Goal: Task Accomplishment & Management: Complete application form

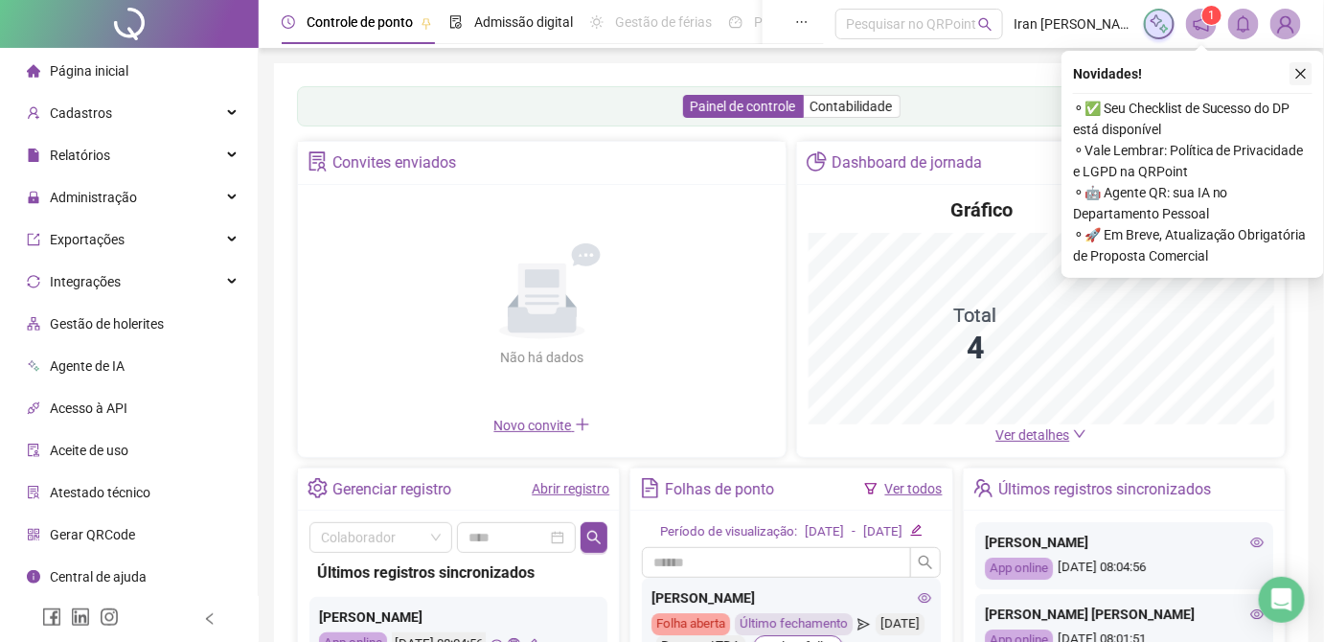
click at [1308, 75] on button "button" at bounding box center [1301, 73] width 23 height 23
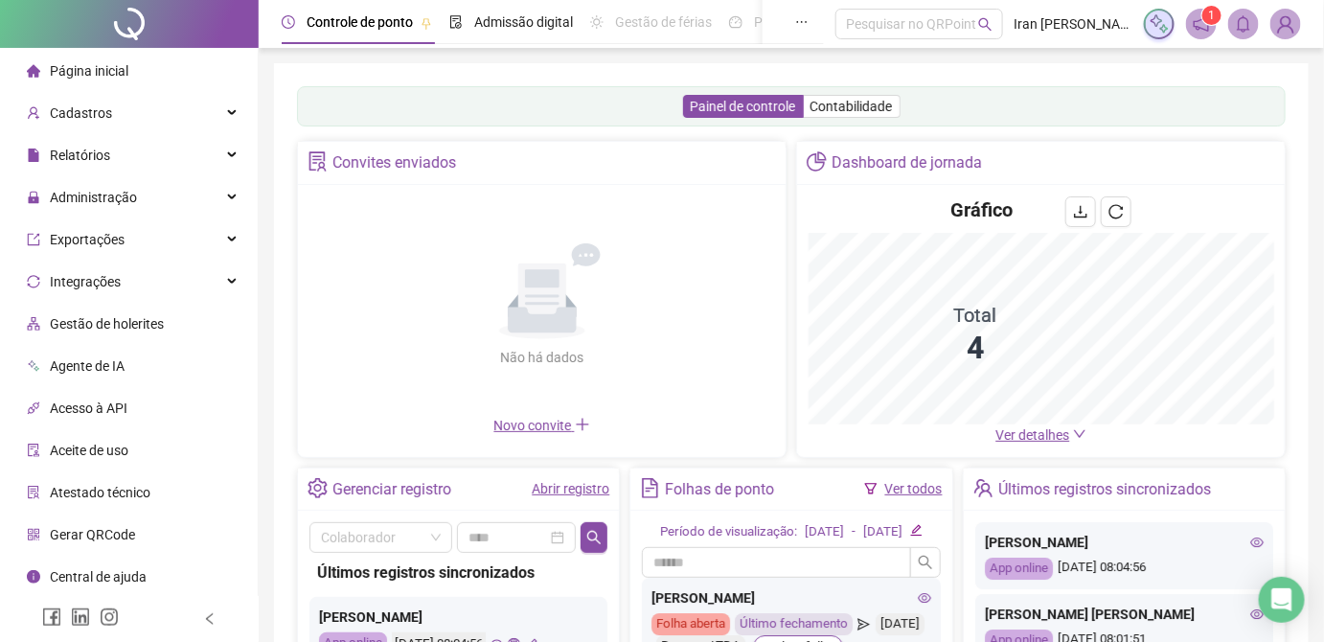
click at [117, 202] on span "Administração" at bounding box center [93, 197] width 87 height 15
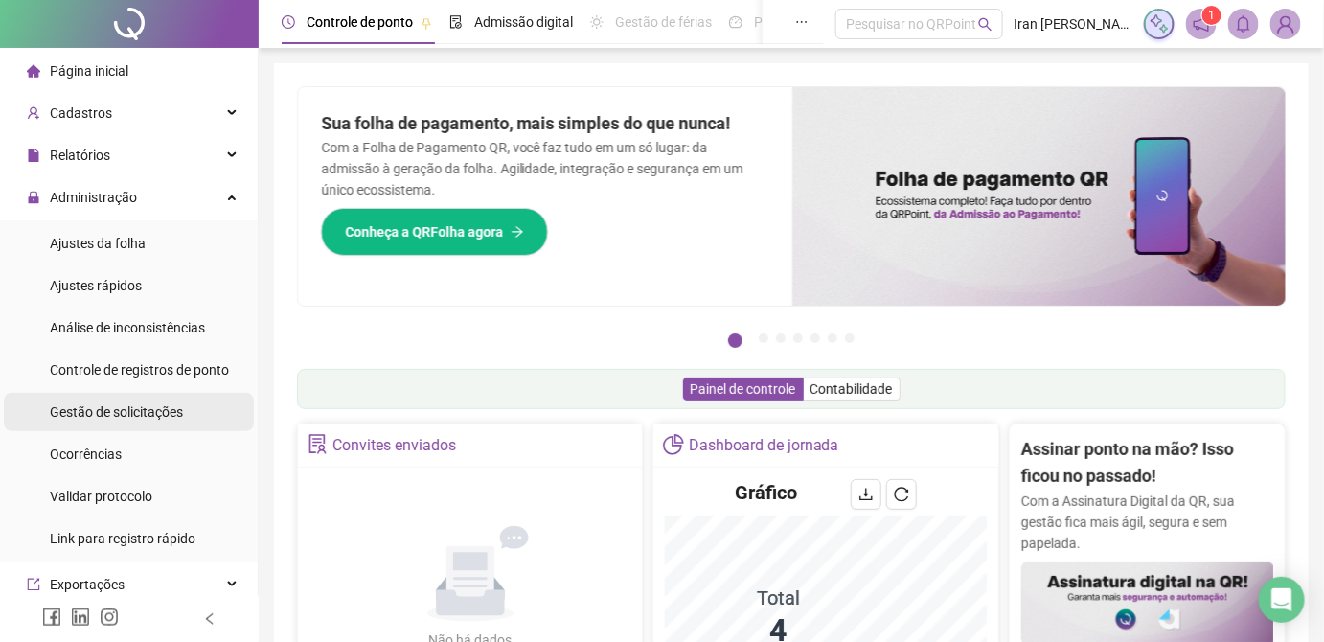
click at [123, 406] on span "Gestão de solicitações" at bounding box center [116, 411] width 133 height 15
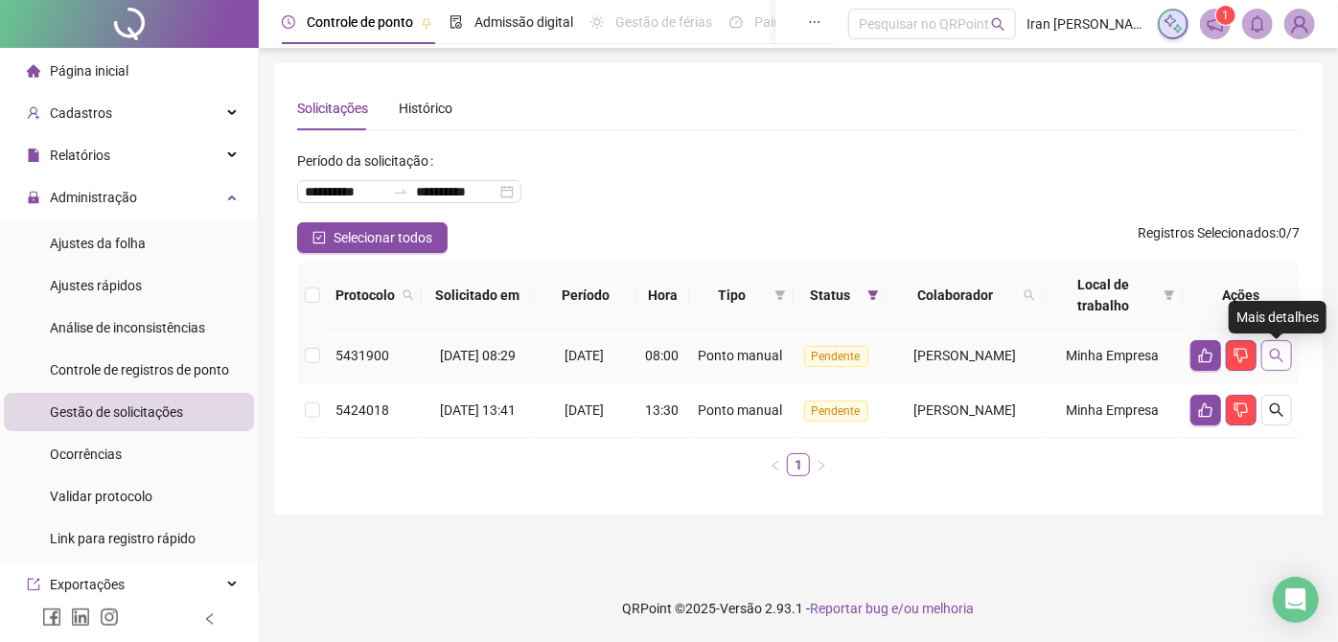
click at [1275, 359] on icon "search" at bounding box center [1276, 355] width 15 height 15
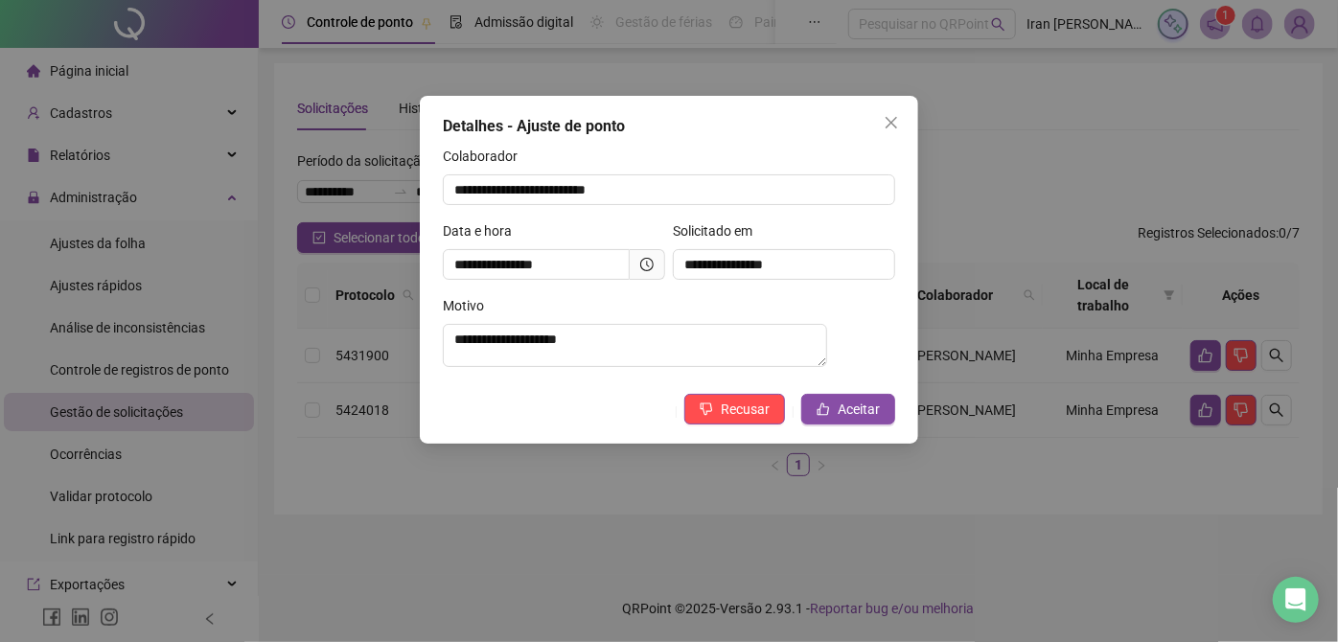
click at [896, 118] on icon "close" at bounding box center [892, 123] width 12 height 12
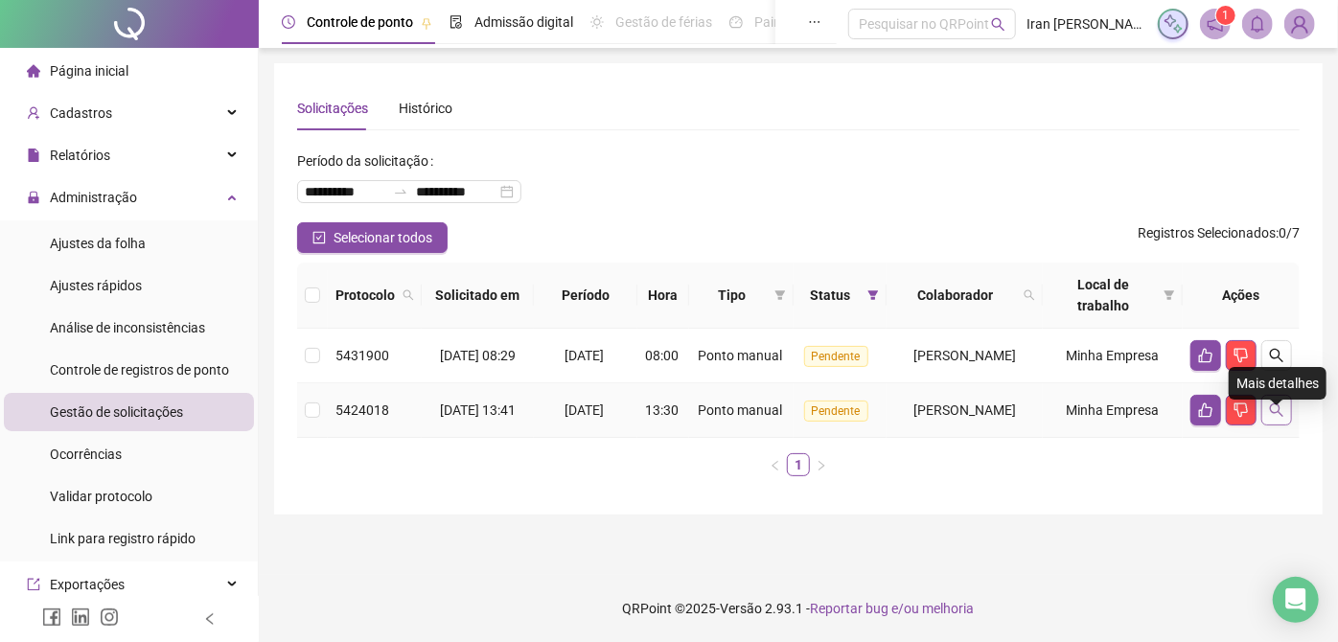
click at [1272, 417] on icon "search" at bounding box center [1276, 409] width 13 height 13
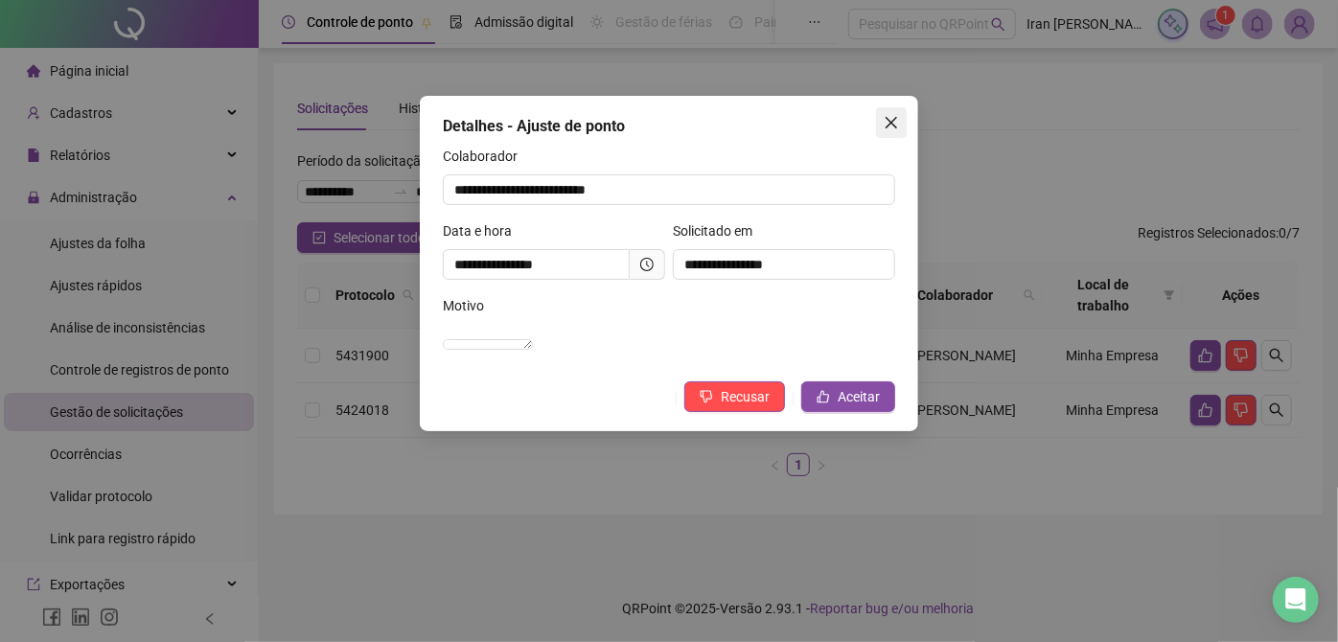
click at [886, 116] on icon "close" at bounding box center [891, 122] width 15 height 15
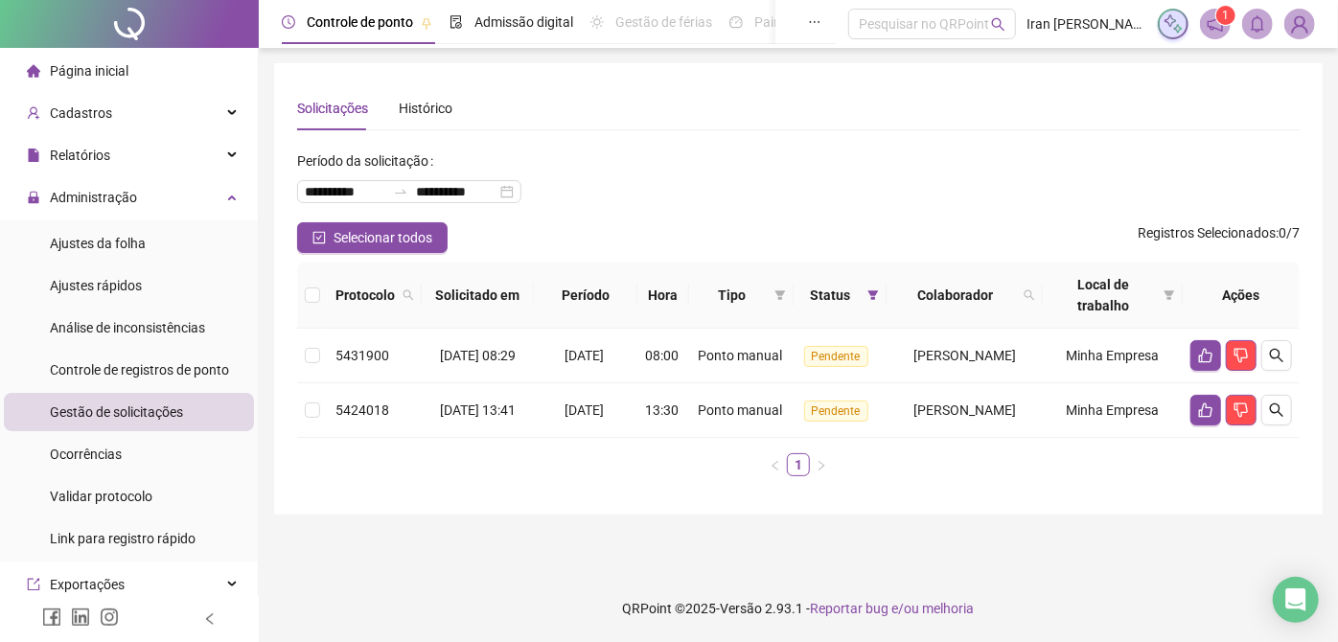
click at [1297, 27] on img at bounding box center [1299, 24] width 29 height 29
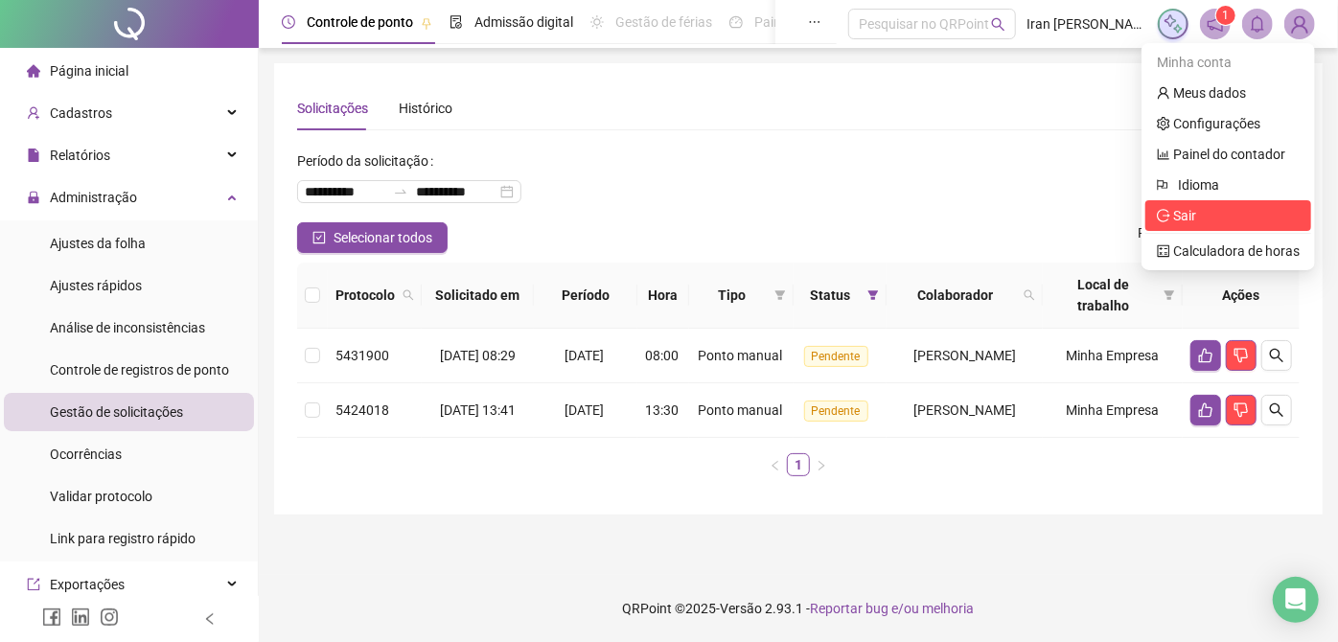
click at [1192, 225] on span "Sair" at bounding box center [1228, 215] width 143 height 21
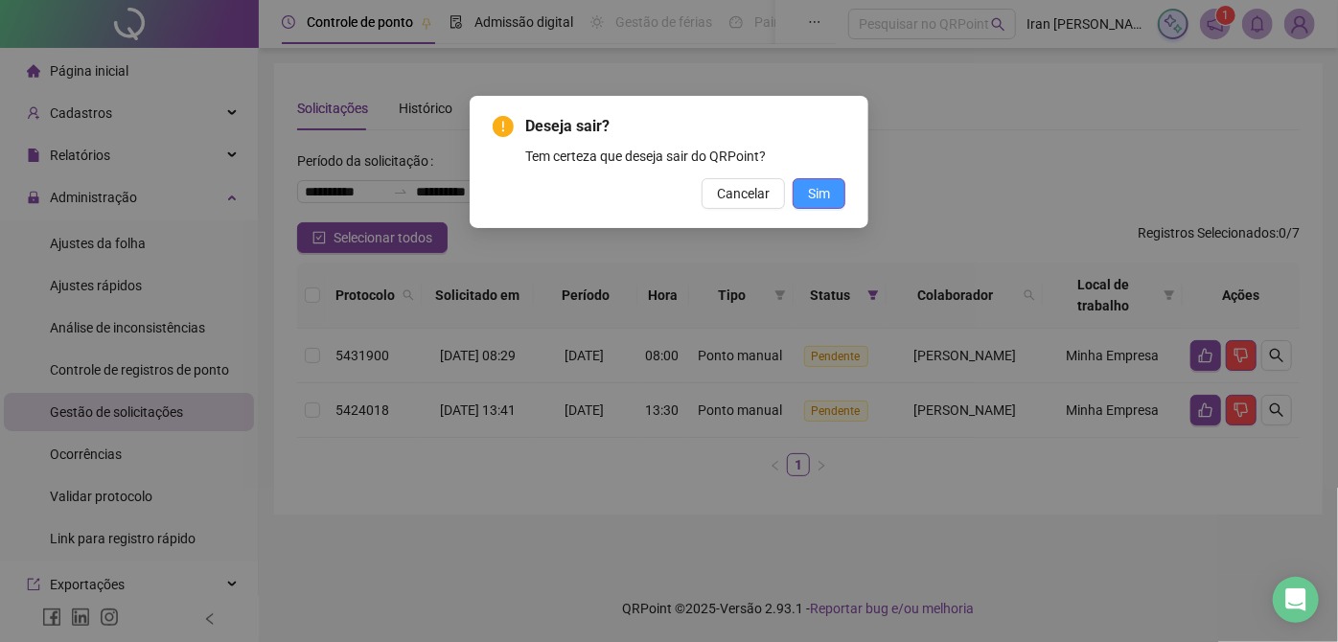
click at [808, 187] on span "Sim" at bounding box center [819, 193] width 22 height 21
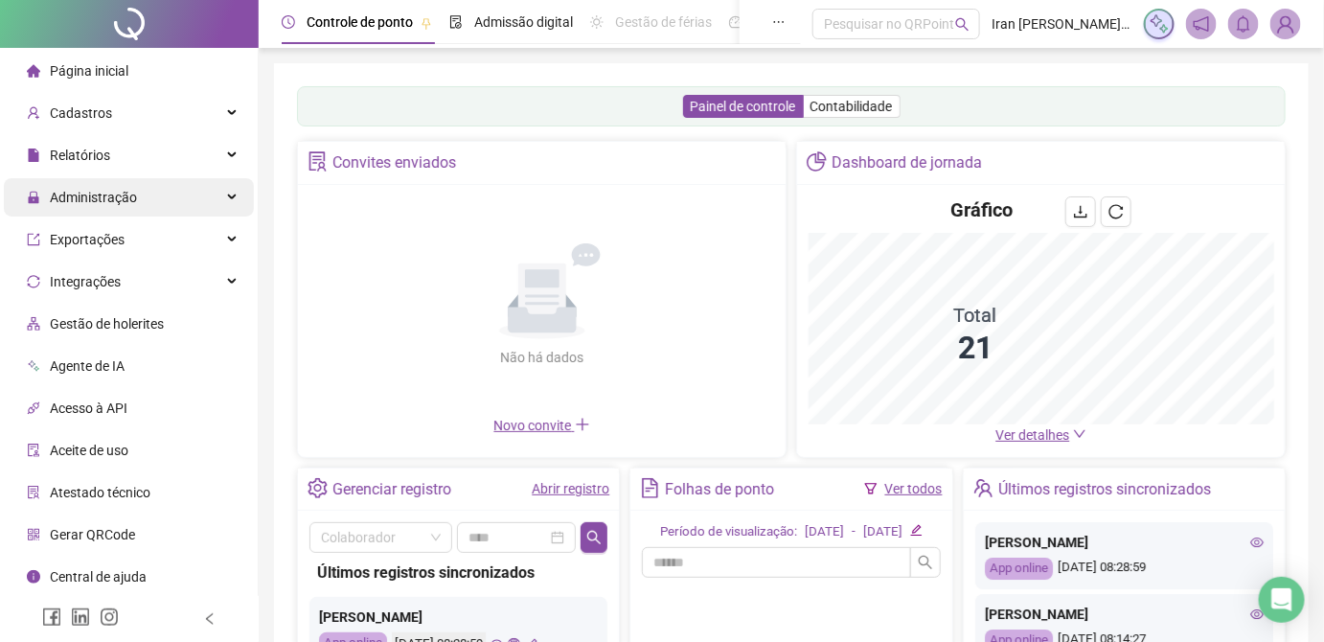
click at [96, 195] on span "Administração" at bounding box center [93, 197] width 87 height 15
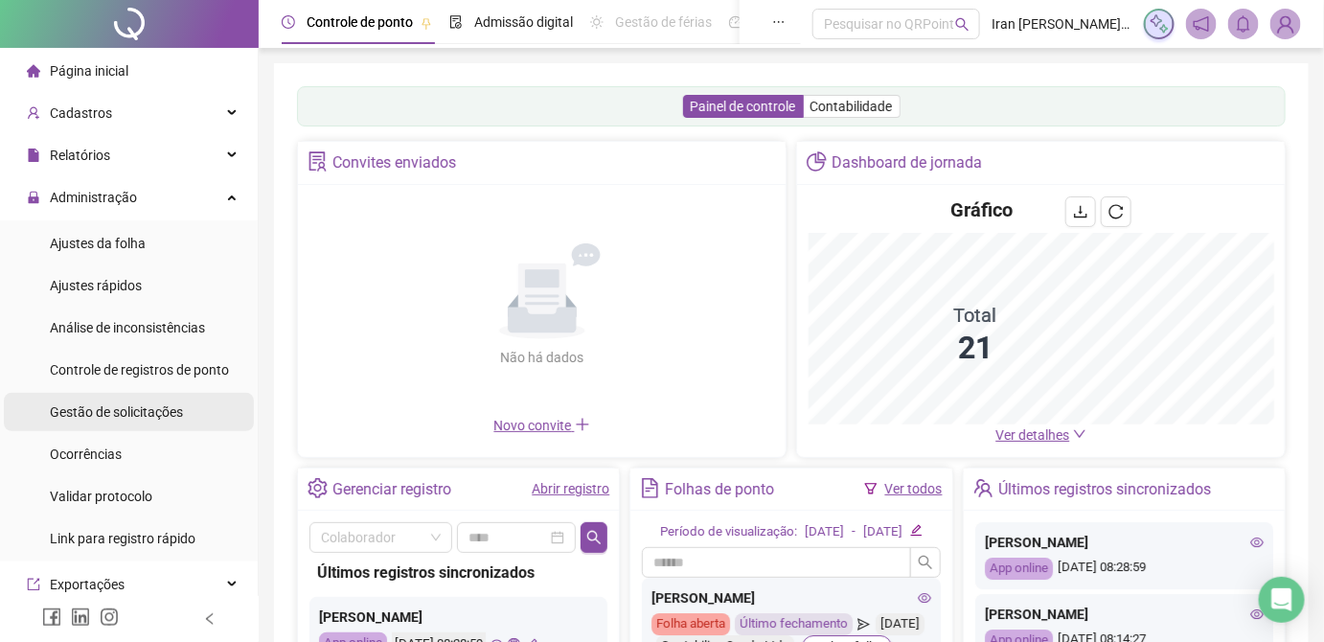
click at [110, 414] on span "Gestão de solicitações" at bounding box center [116, 411] width 133 height 15
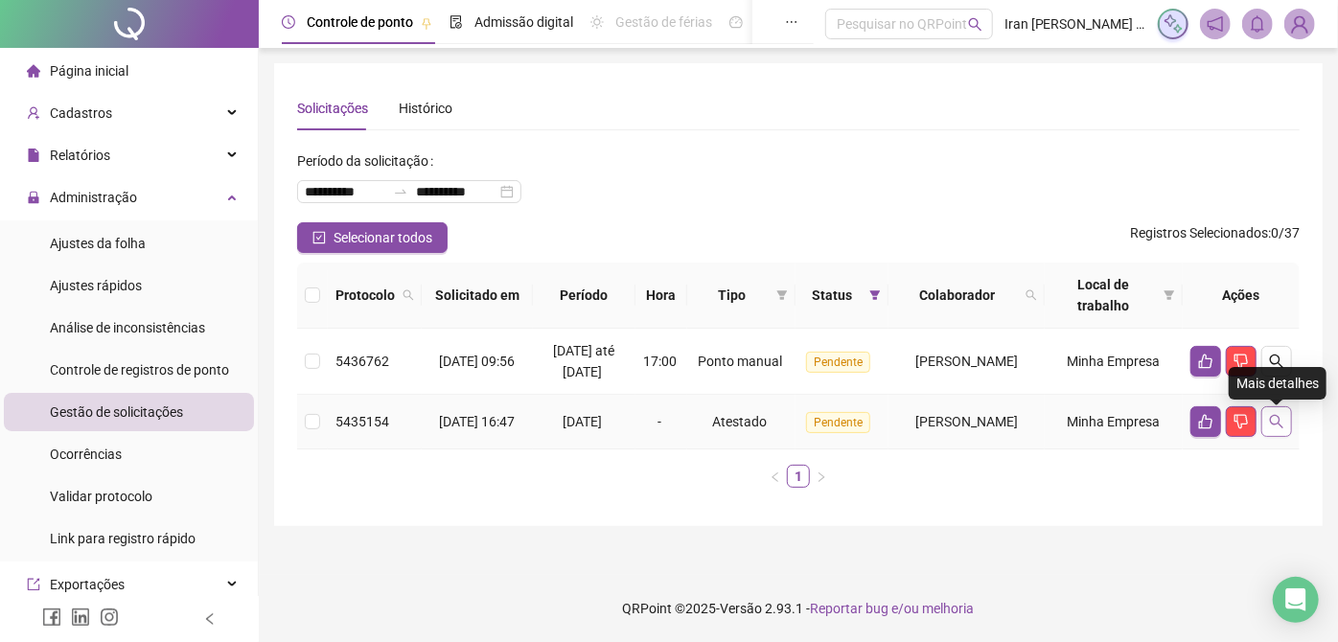
click at [1262, 425] on button "button" at bounding box center [1276, 421] width 31 height 31
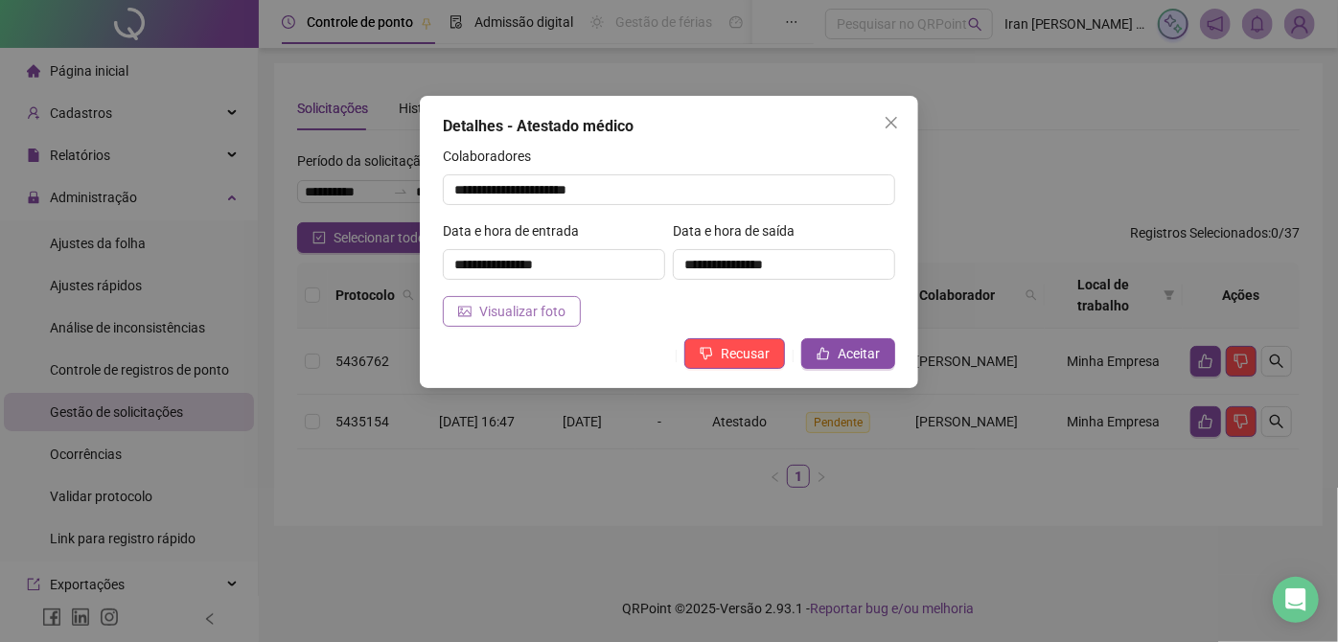
click at [496, 310] on span "Visualizar foto" at bounding box center [522, 311] width 86 height 21
click at [845, 352] on span "Aceitar" at bounding box center [859, 353] width 42 height 21
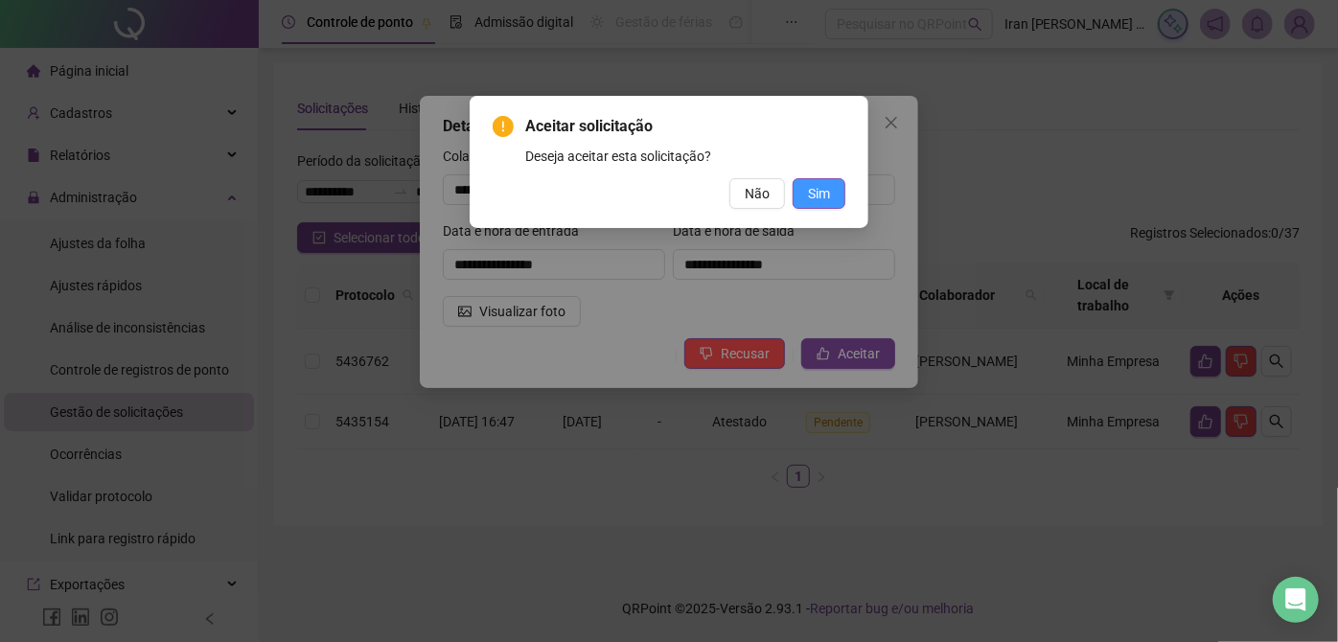
click at [829, 196] on span "Sim" at bounding box center [819, 193] width 22 height 21
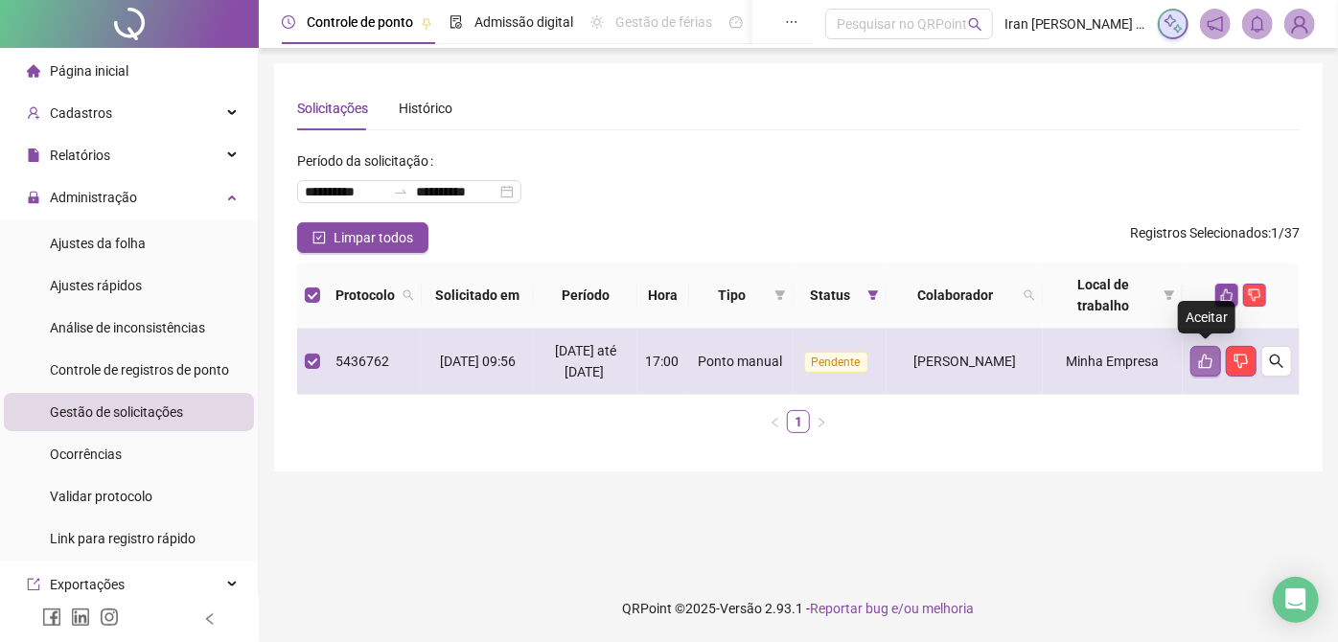
click at [1204, 363] on icon "like" at bounding box center [1205, 361] width 15 height 15
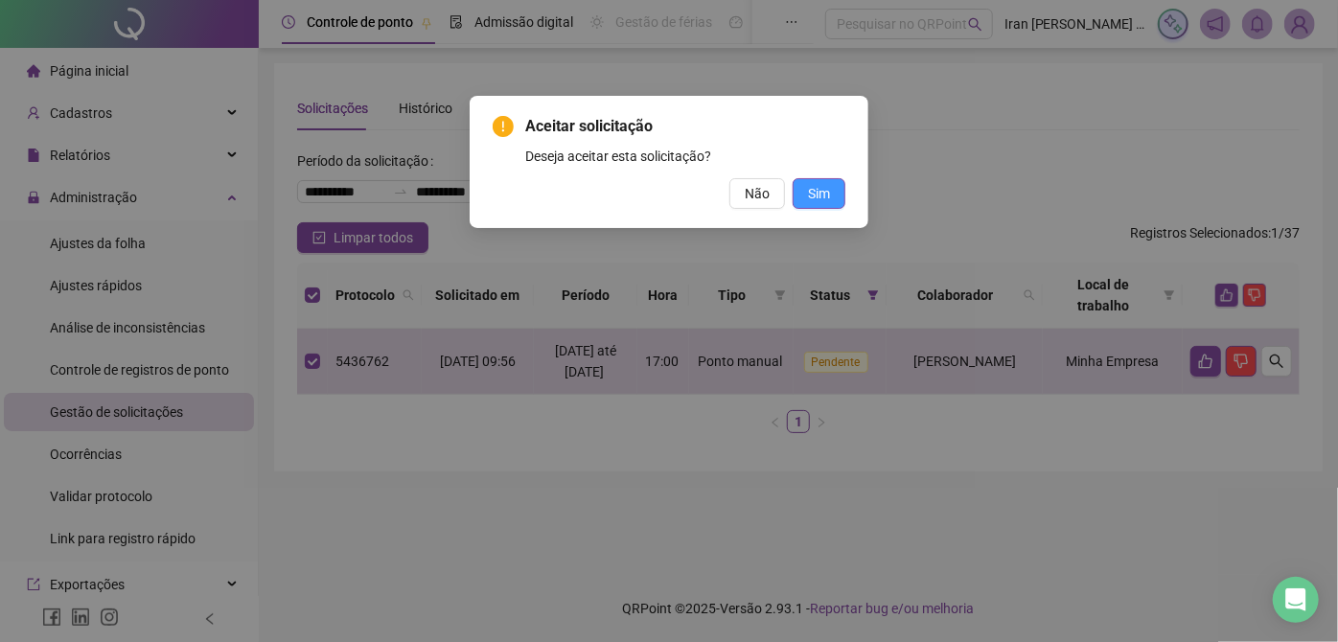
click at [803, 198] on button "Sim" at bounding box center [819, 193] width 53 height 31
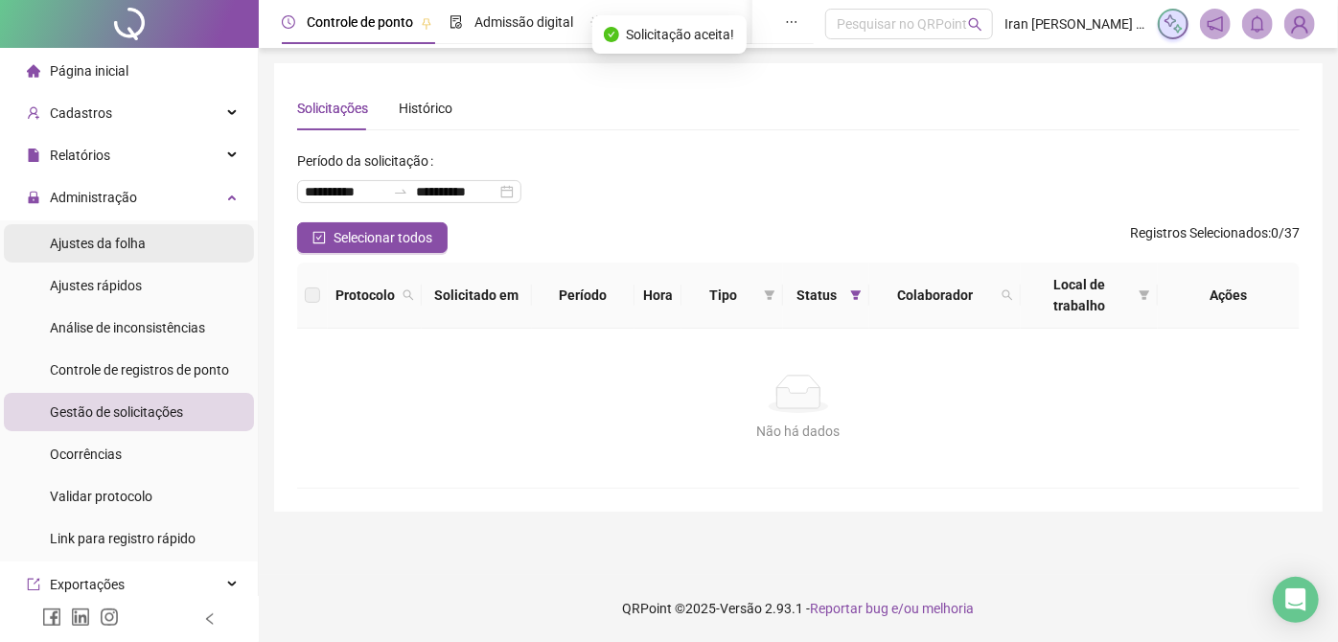
click at [125, 245] on span "Ajustes da folha" at bounding box center [98, 243] width 96 height 15
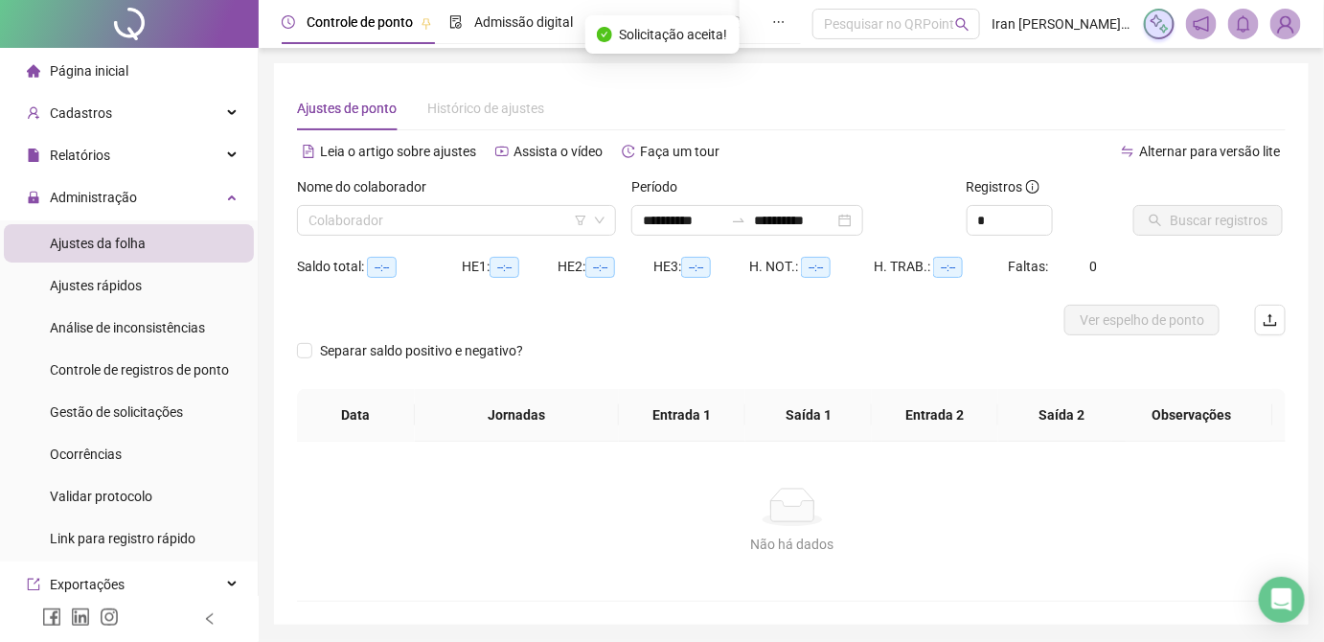
type input "**********"
click at [442, 207] on input "search" at bounding box center [448, 220] width 279 height 29
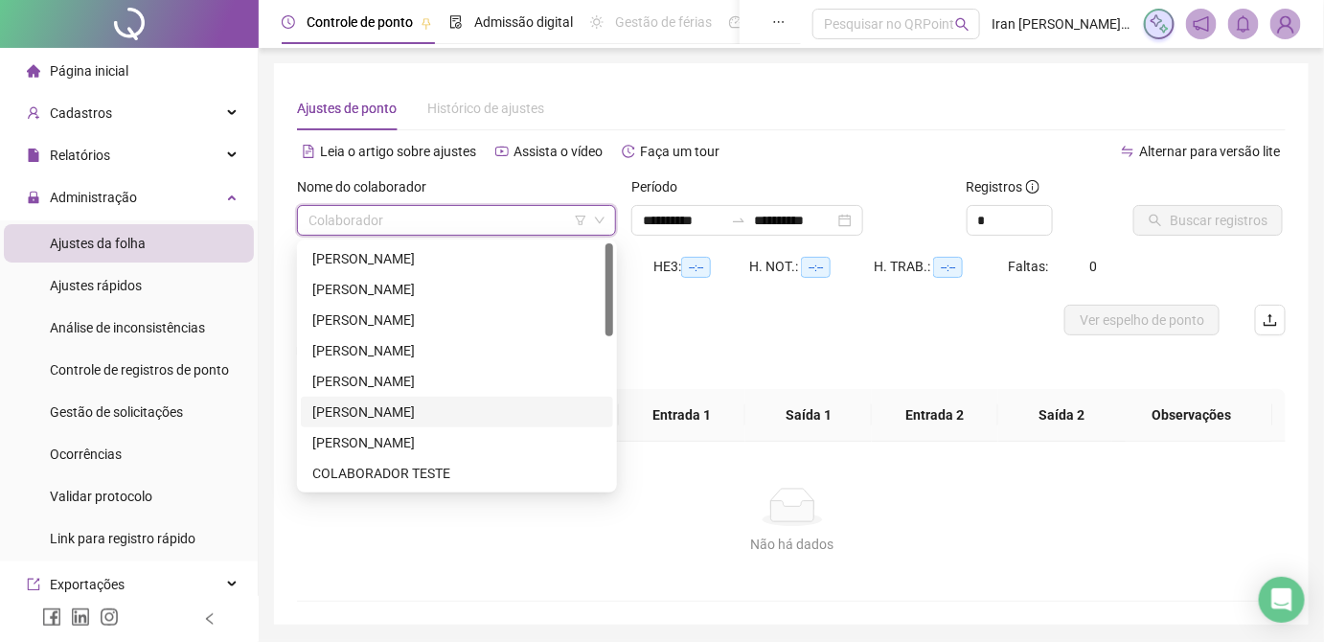
click at [417, 410] on div "CELMA SILVA NEVES" at bounding box center [456, 412] width 289 height 21
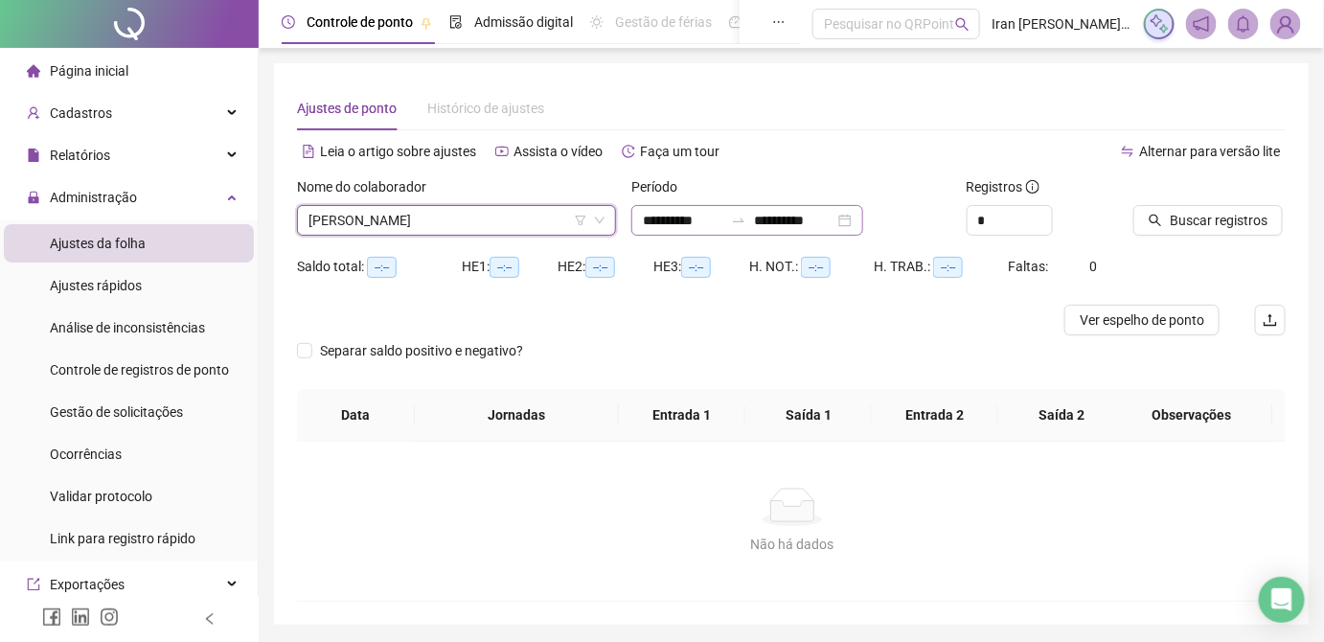
click at [747, 220] on icon "swap-right" at bounding box center [738, 220] width 15 height 15
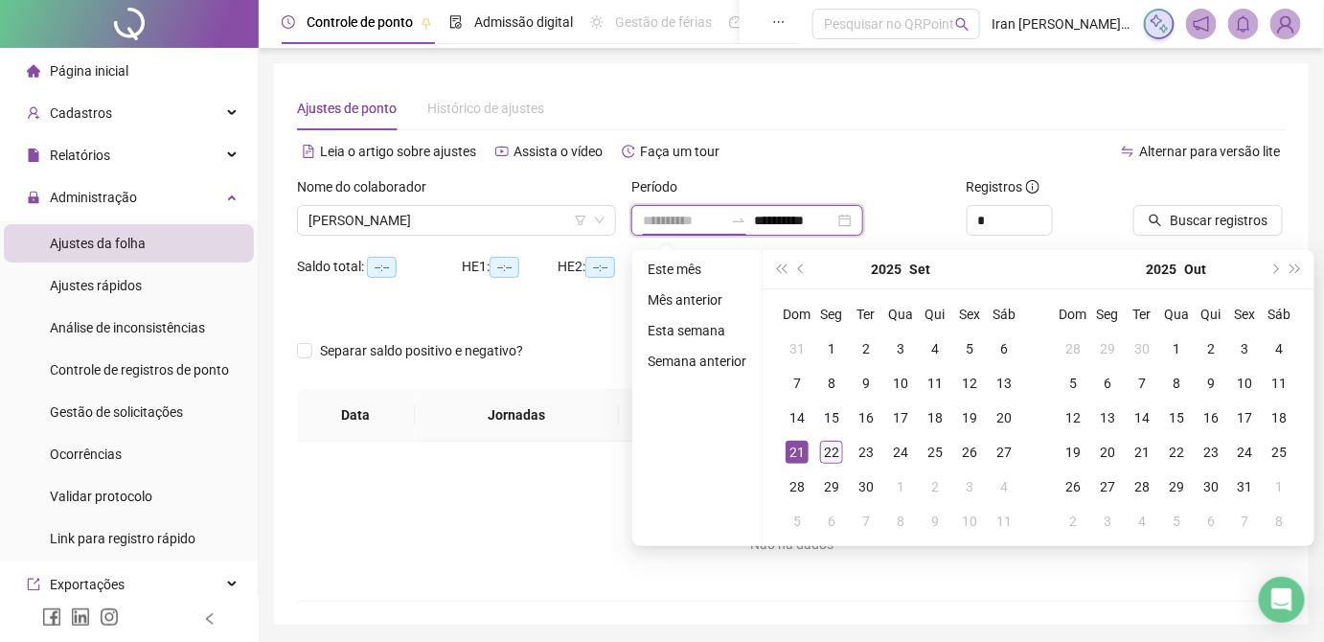
type input "**********"
click at [822, 455] on div "22" at bounding box center [831, 452] width 23 height 23
type input "**********"
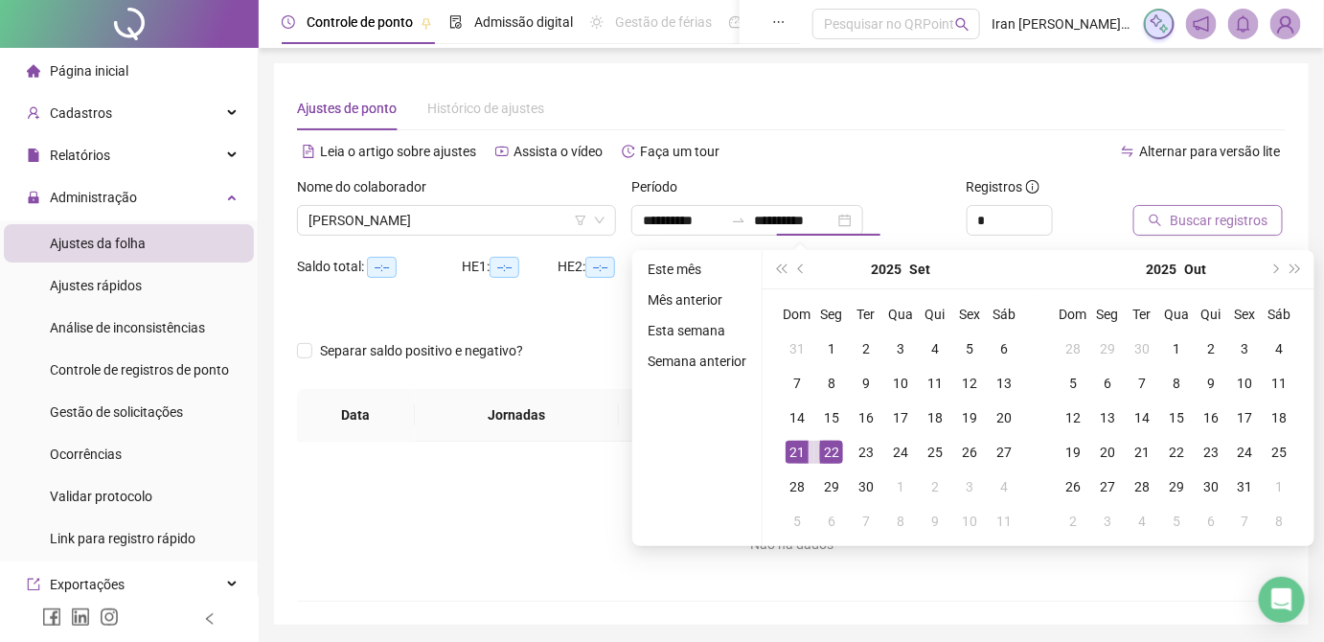
click at [1207, 218] on span "Buscar registros" at bounding box center [1219, 220] width 98 height 21
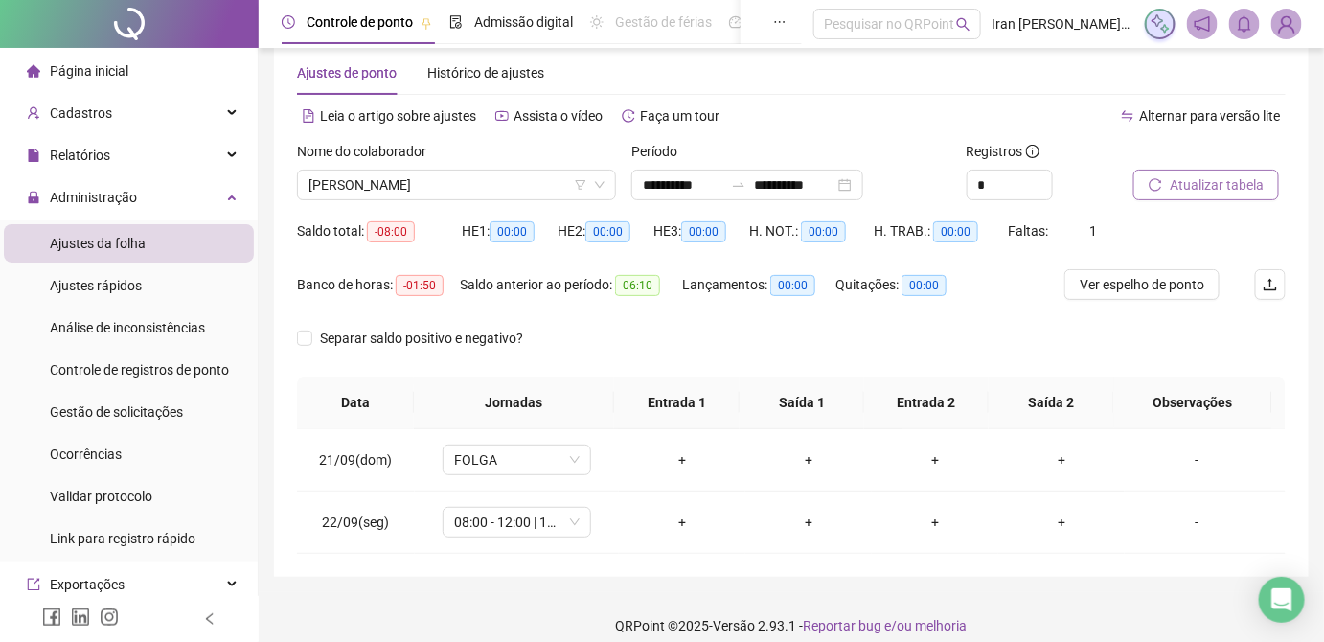
scroll to position [51, 0]
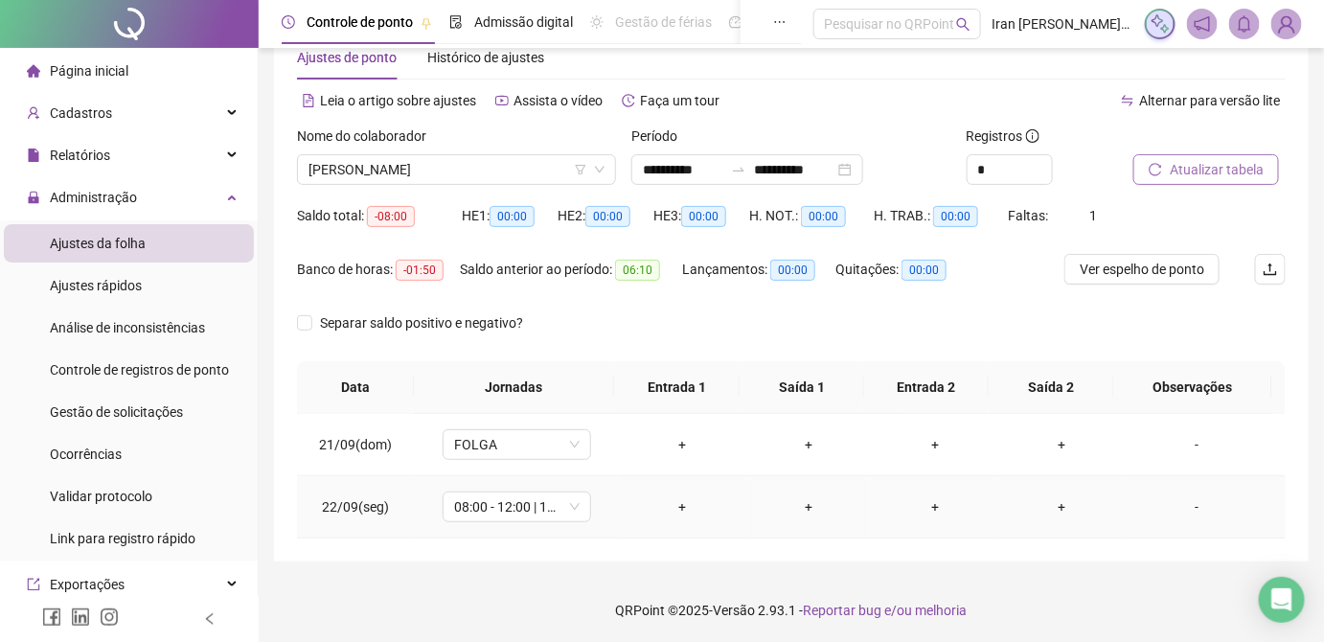
click at [684, 504] on div "+" at bounding box center [682, 506] width 96 height 21
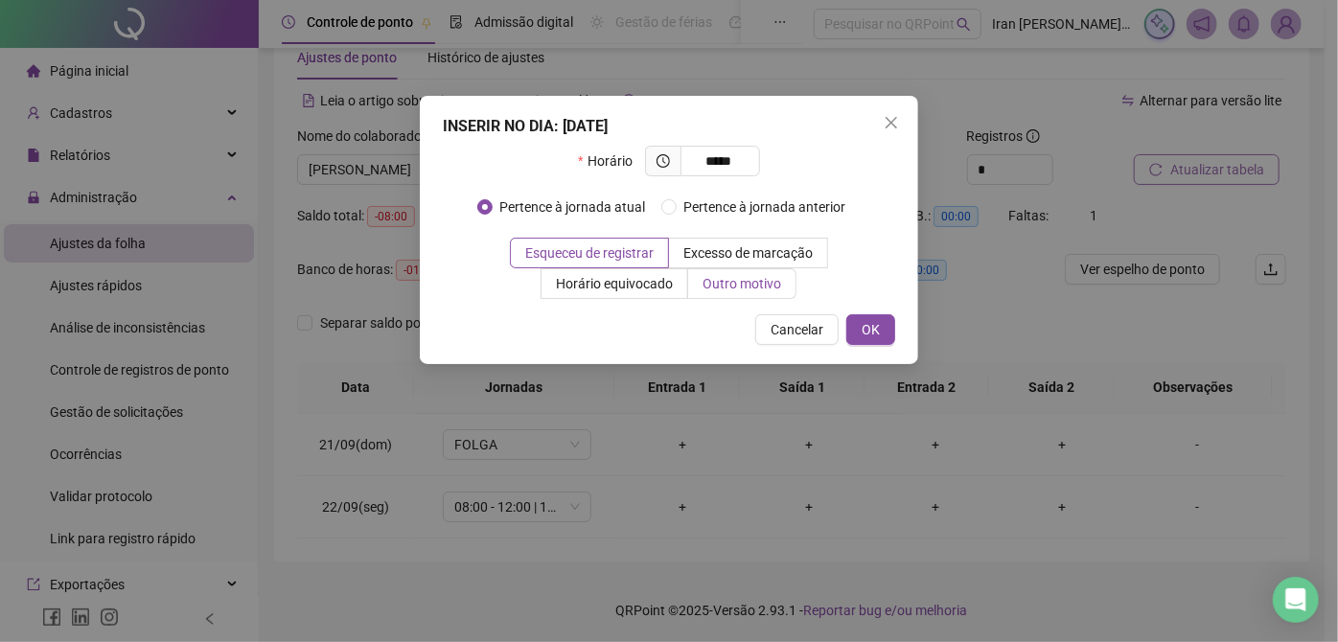
type input "*****"
click at [729, 283] on span "Outro motivo" at bounding box center [741, 283] width 79 height 15
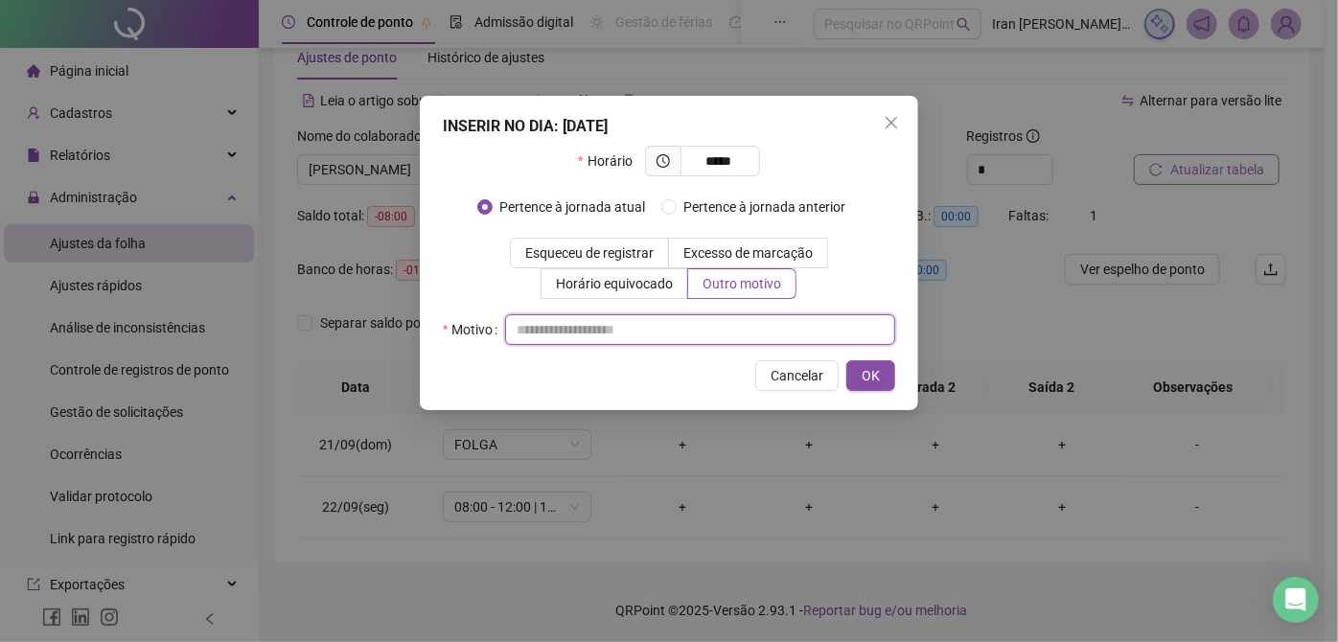
click at [562, 334] on input "text" at bounding box center [700, 329] width 390 height 31
type input "**********"
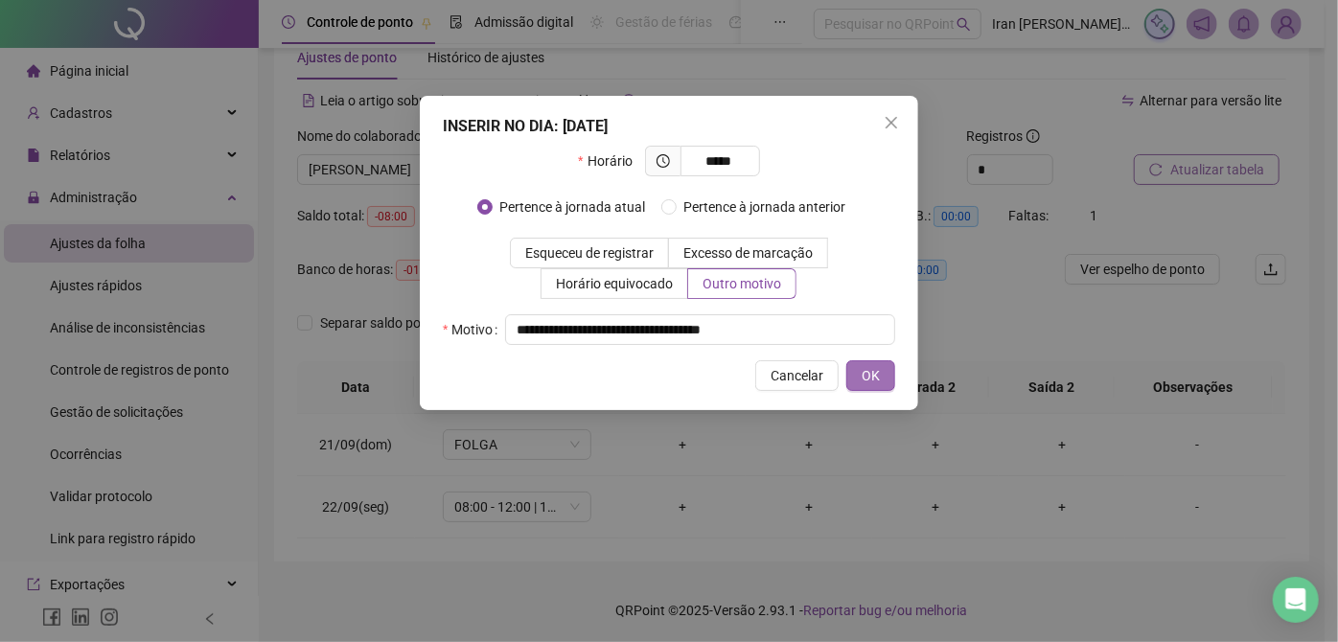
click at [870, 383] on span "OK" at bounding box center [871, 375] width 18 height 21
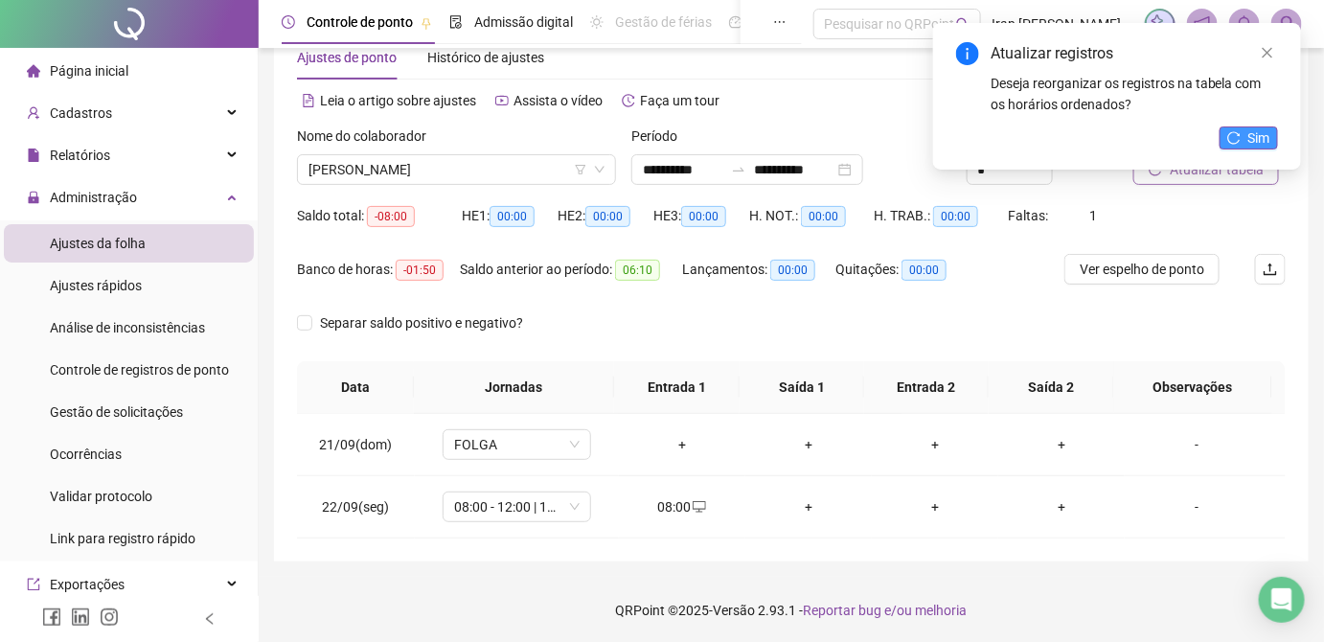
click at [1269, 135] on span "Sim" at bounding box center [1260, 137] width 22 height 21
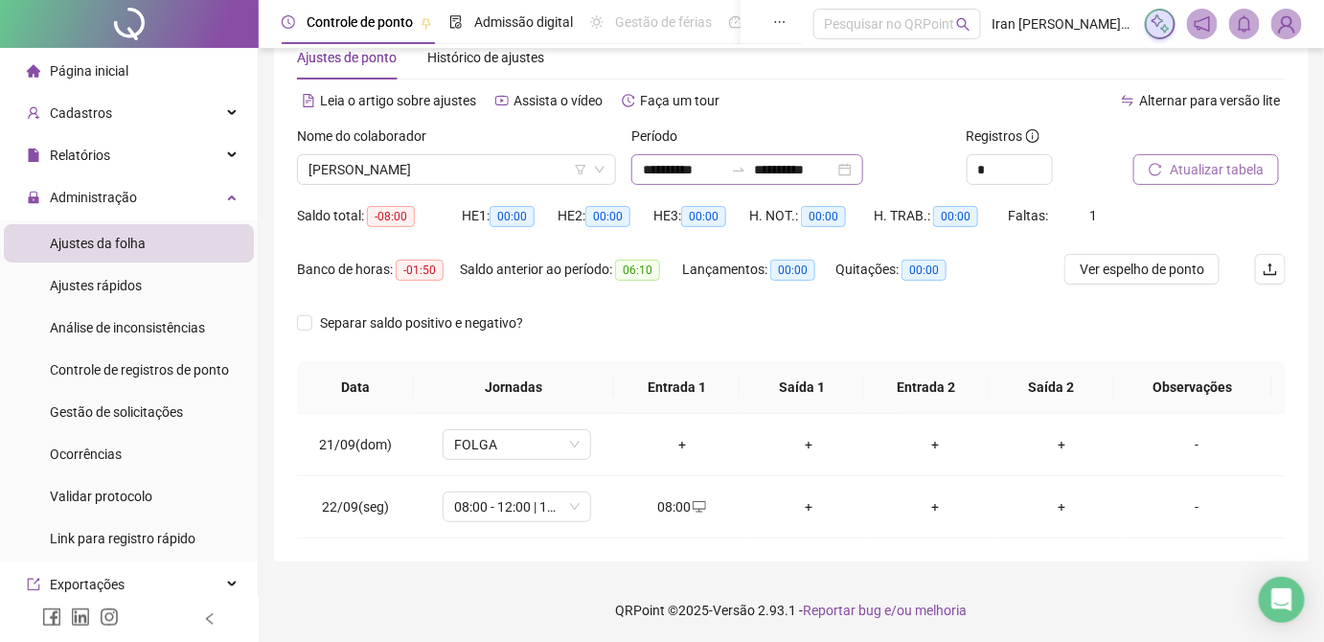
click at [747, 169] on icon "swap-right" at bounding box center [738, 169] width 15 height 15
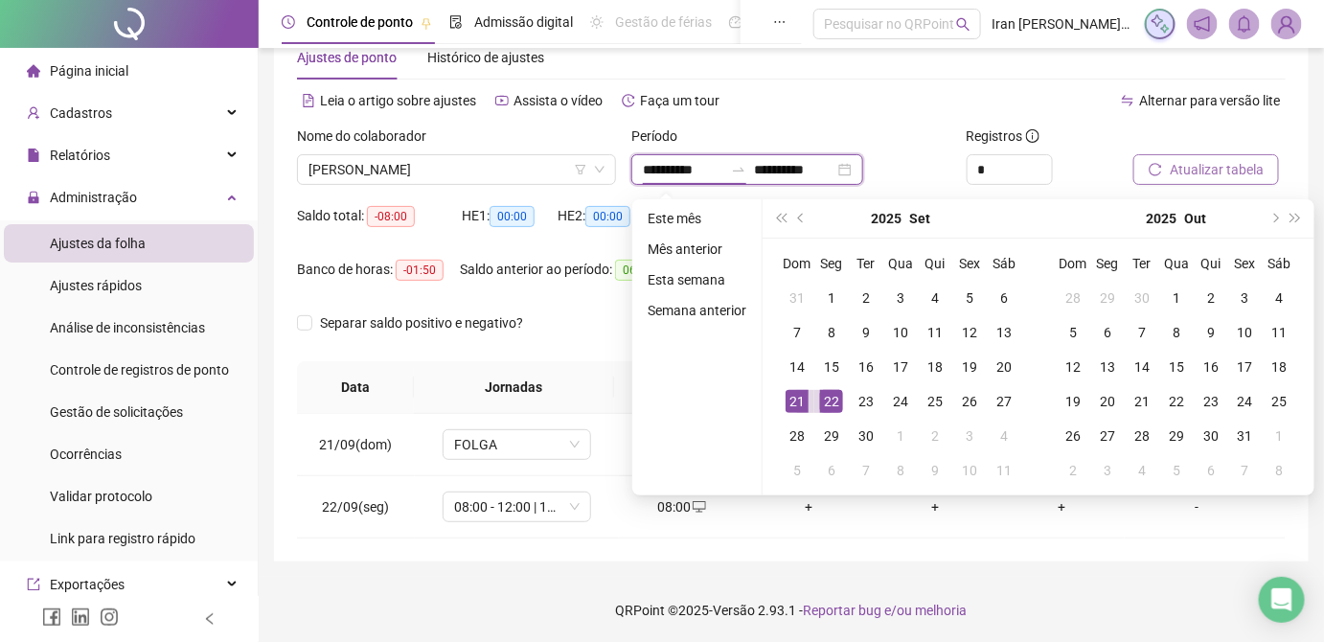
type input "**********"
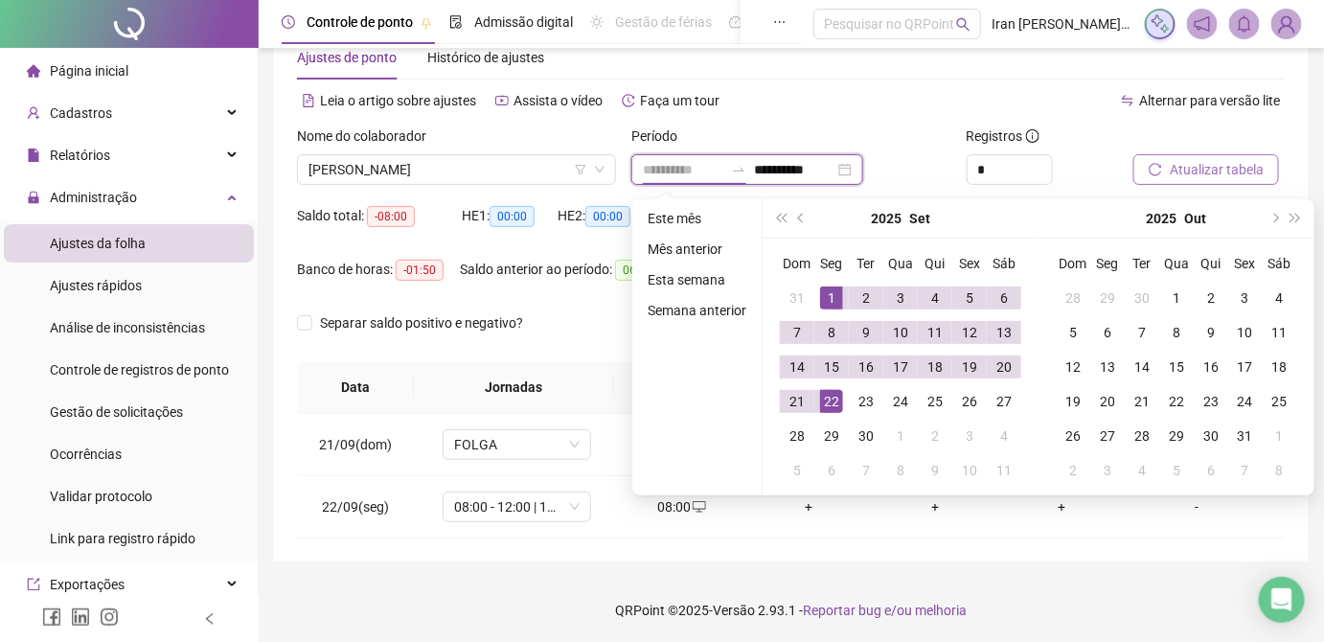
type input "**********"
click at [827, 293] on div "1" at bounding box center [831, 298] width 23 height 23
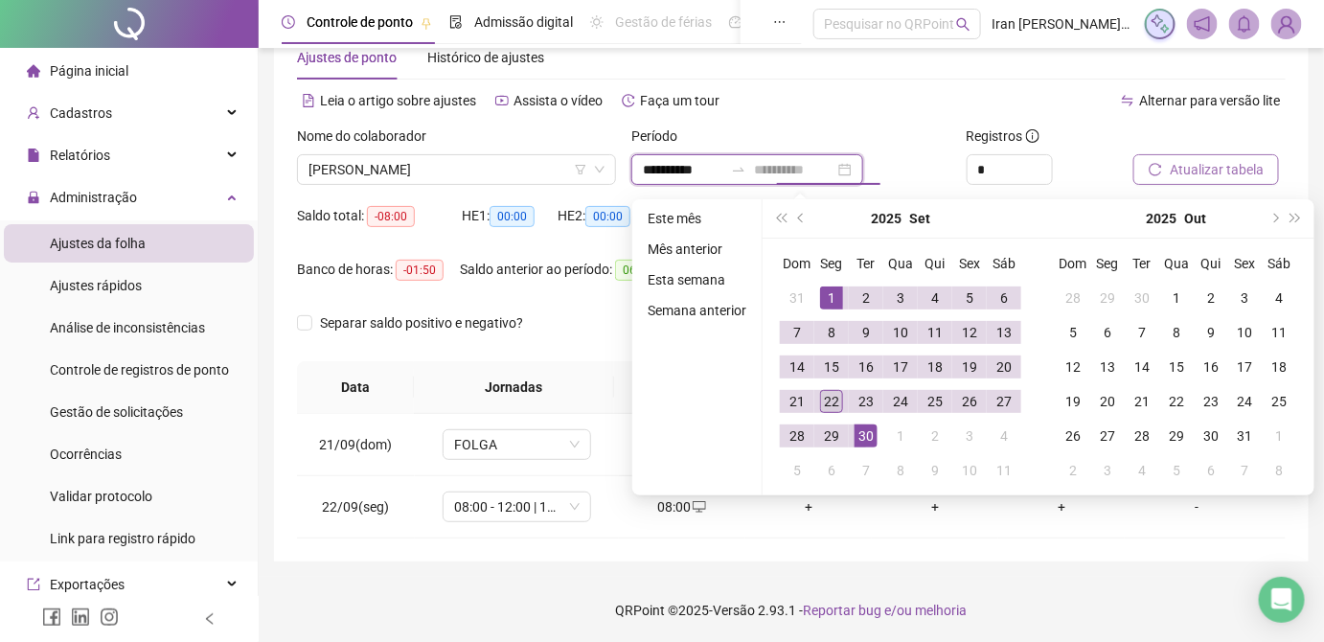
type input "**********"
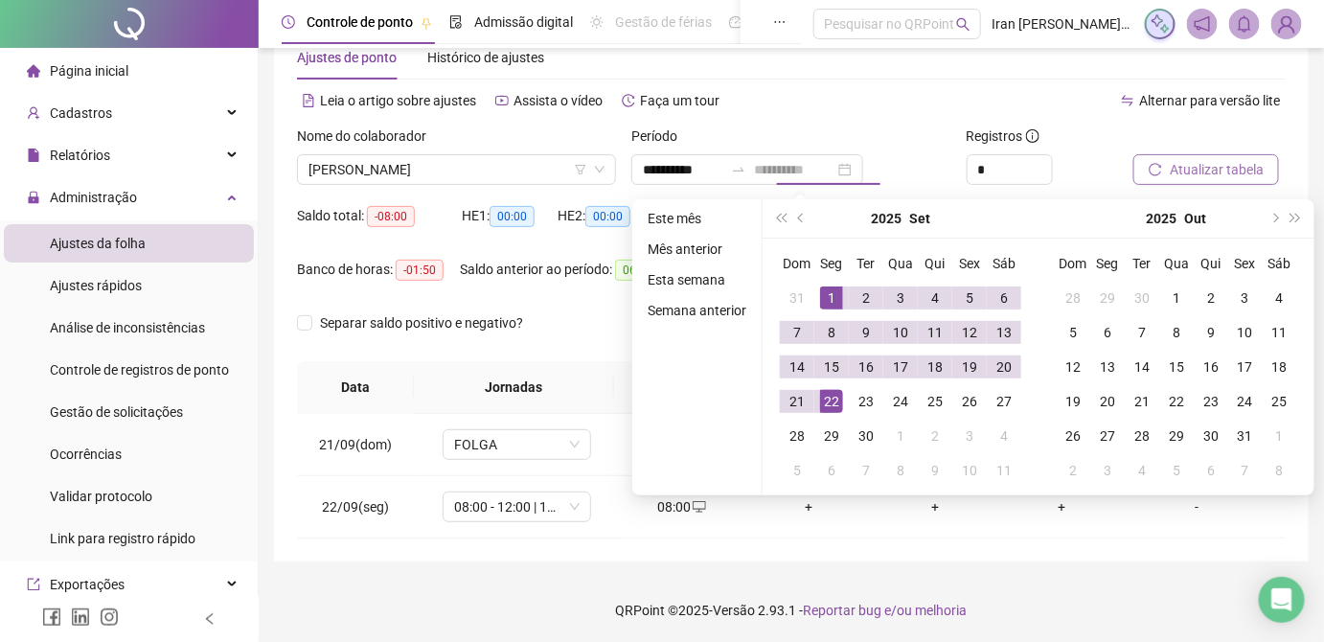
click at [830, 403] on div "22" at bounding box center [831, 401] width 23 height 23
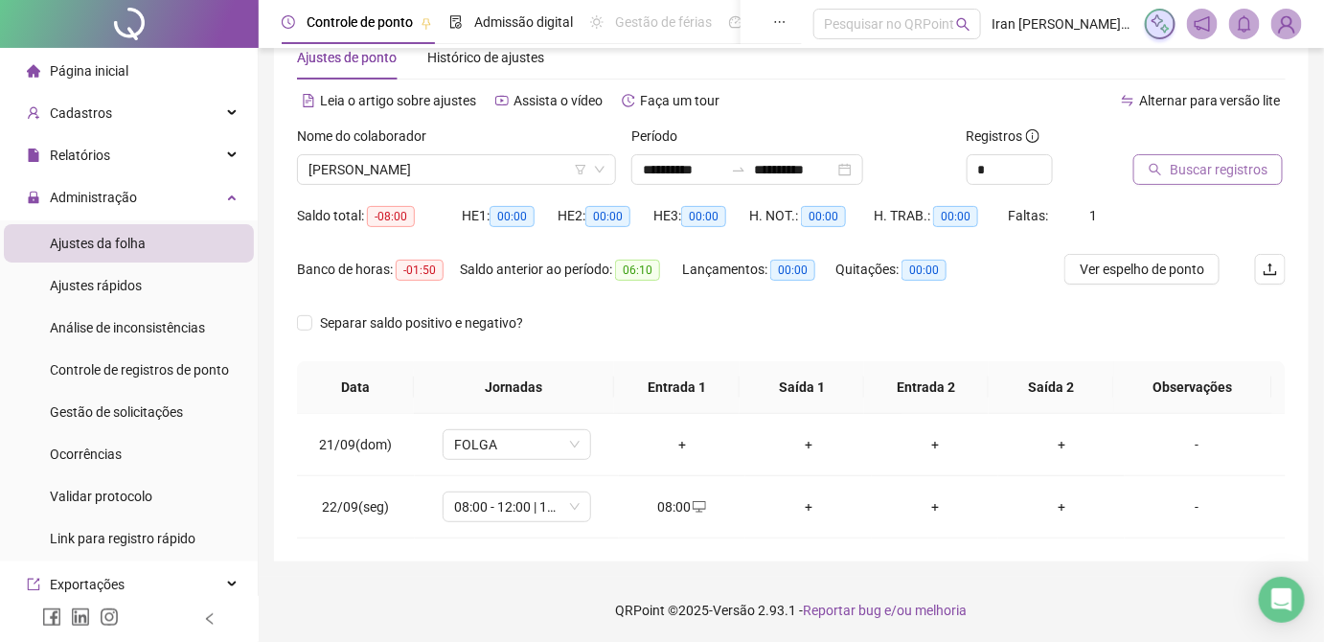
click at [1198, 171] on span "Buscar registros" at bounding box center [1219, 169] width 98 height 21
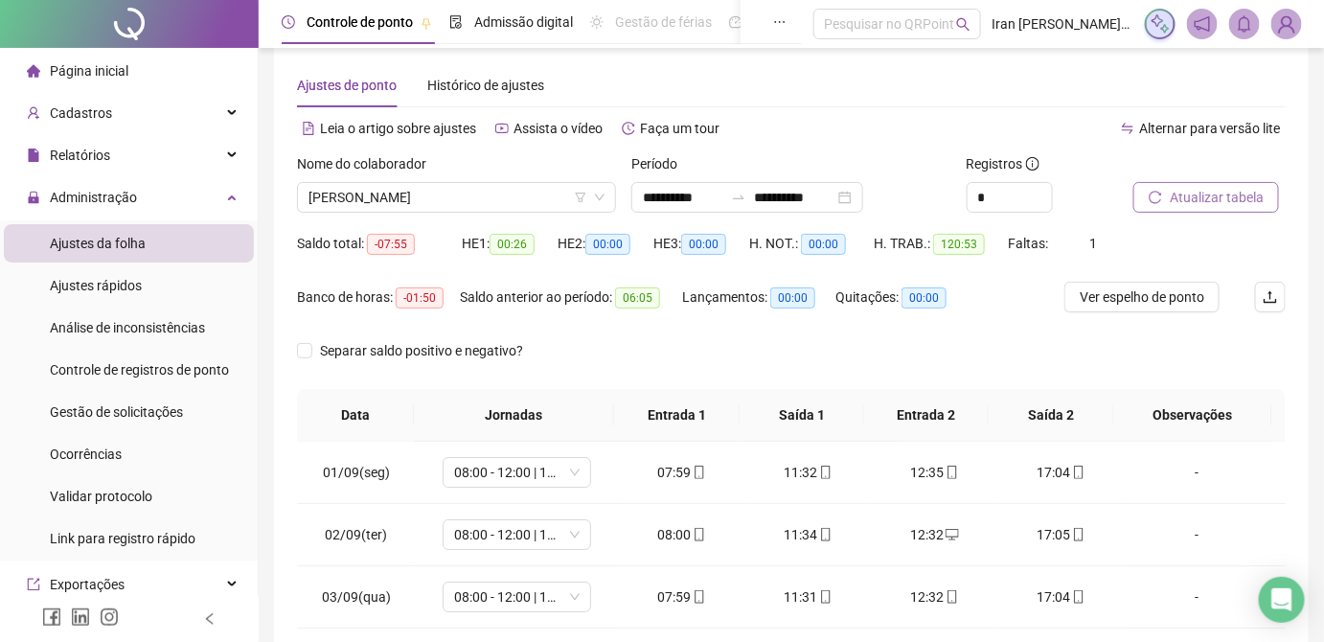
scroll to position [0, 0]
